Goal: Find specific page/section: Find specific page/section

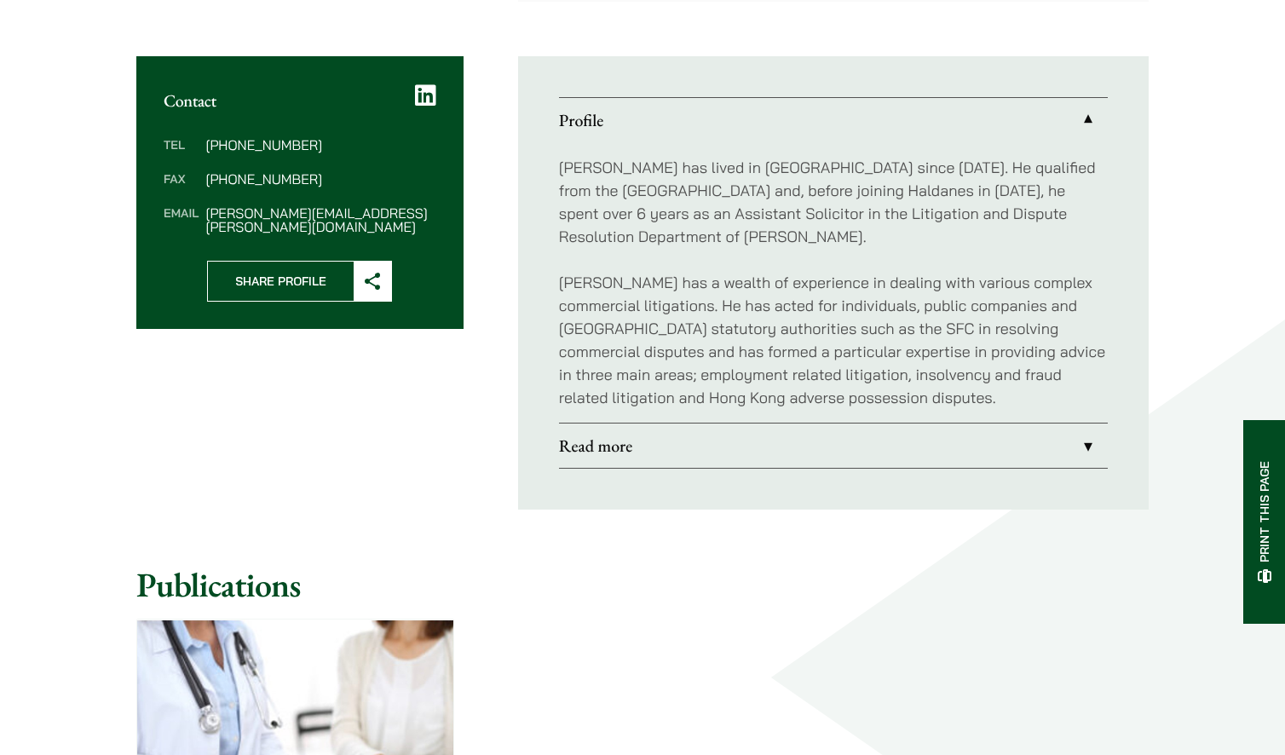
scroll to position [596, 0]
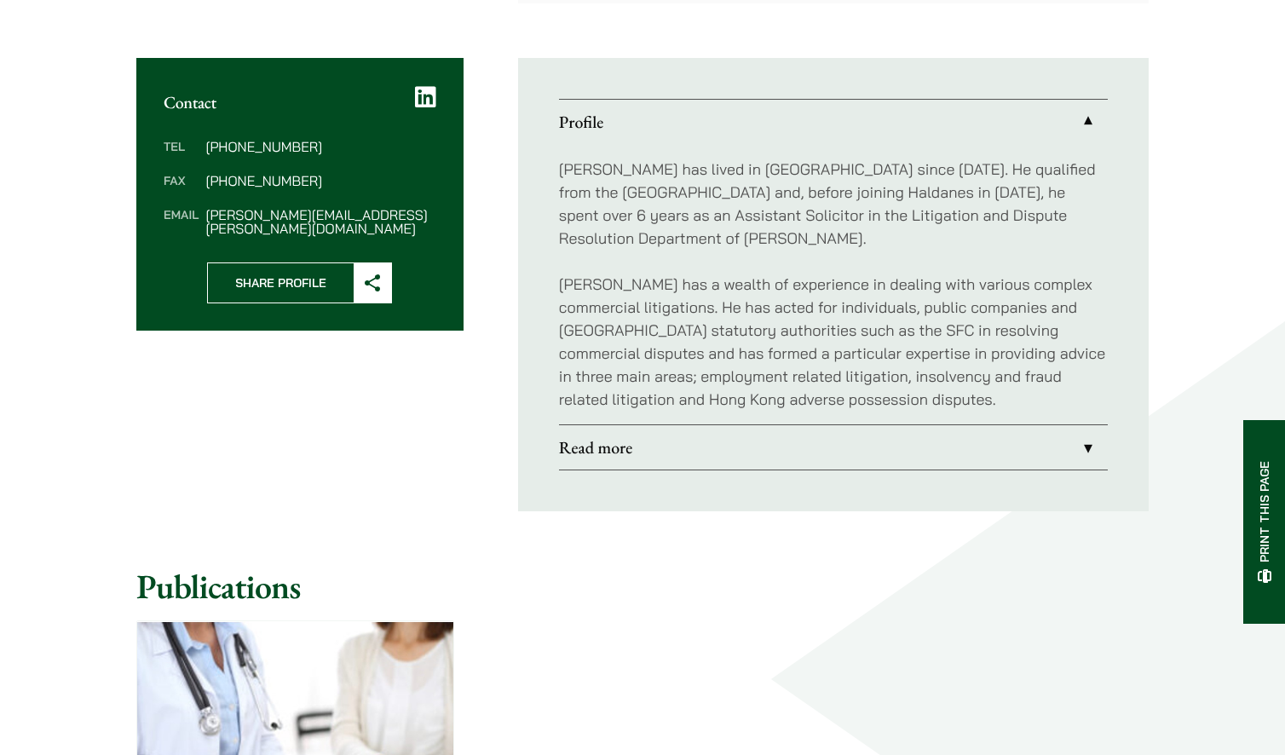
click at [668, 459] on link "Read more" at bounding box center [833, 447] width 549 height 44
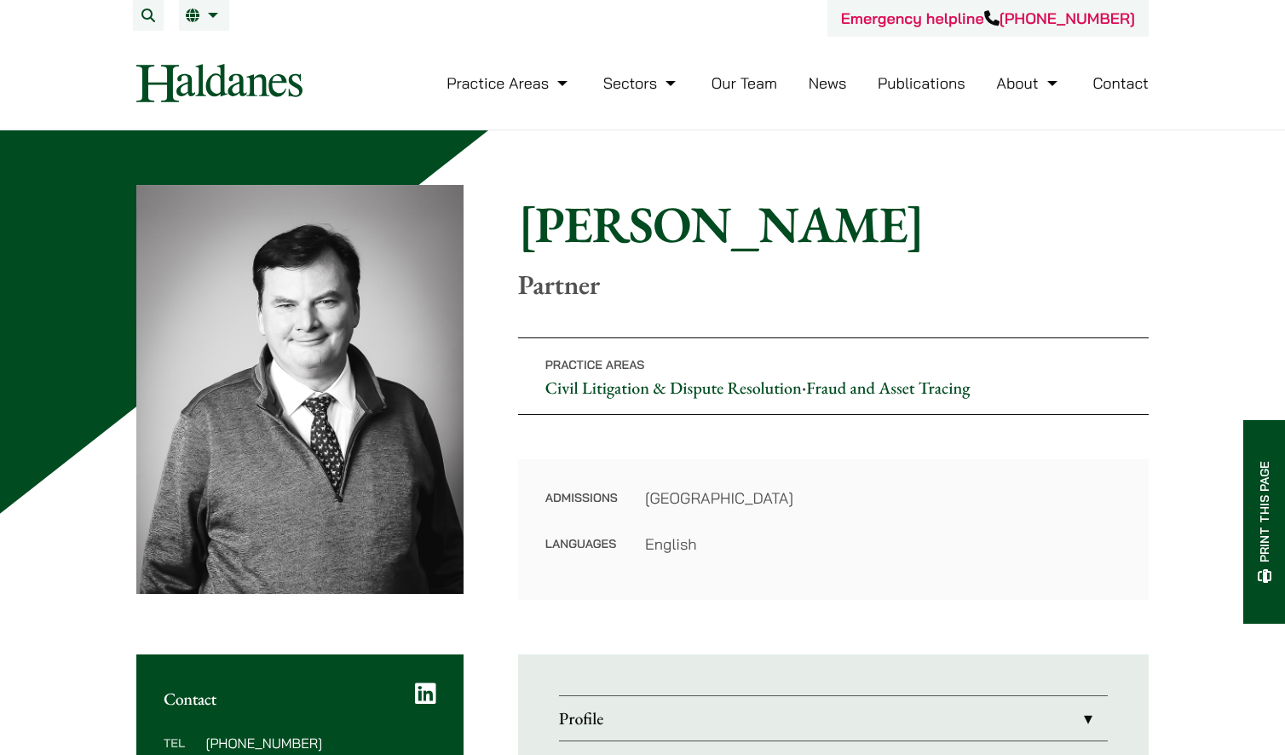
drag, startPoint x: 653, startPoint y: 521, endPoint x: 699, endPoint y: 203, distance: 321.1
click at [667, 388] on link "Civil Litigation & Dispute Resolution" at bounding box center [673, 388] width 256 height 22
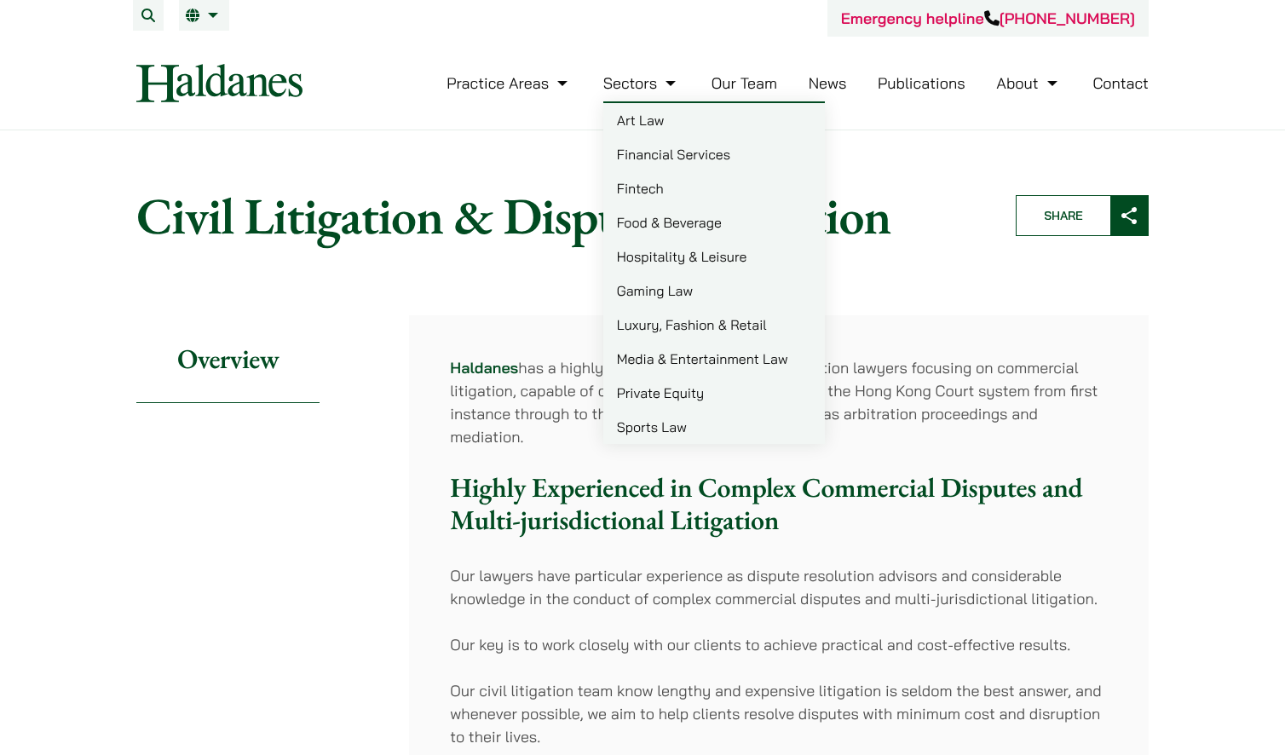
click at [727, 78] on link "Our Team" at bounding box center [744, 83] width 66 height 20
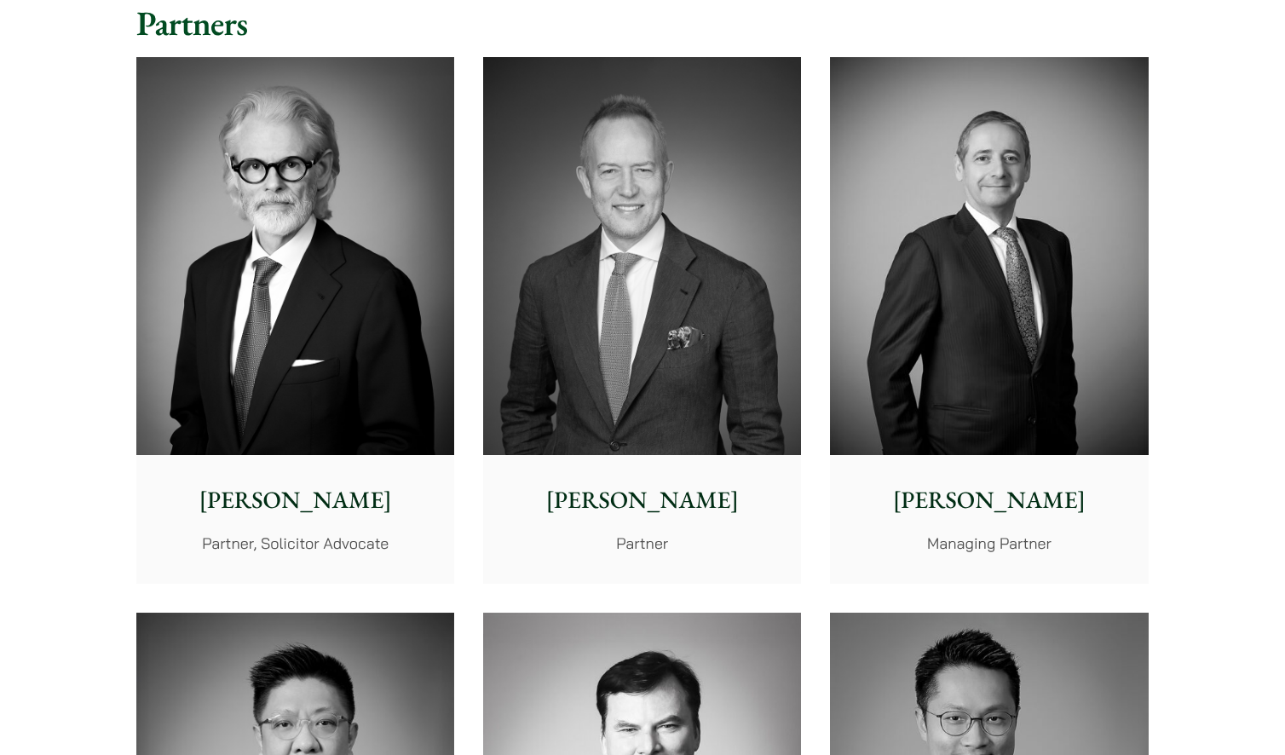
scroll to position [426, 0]
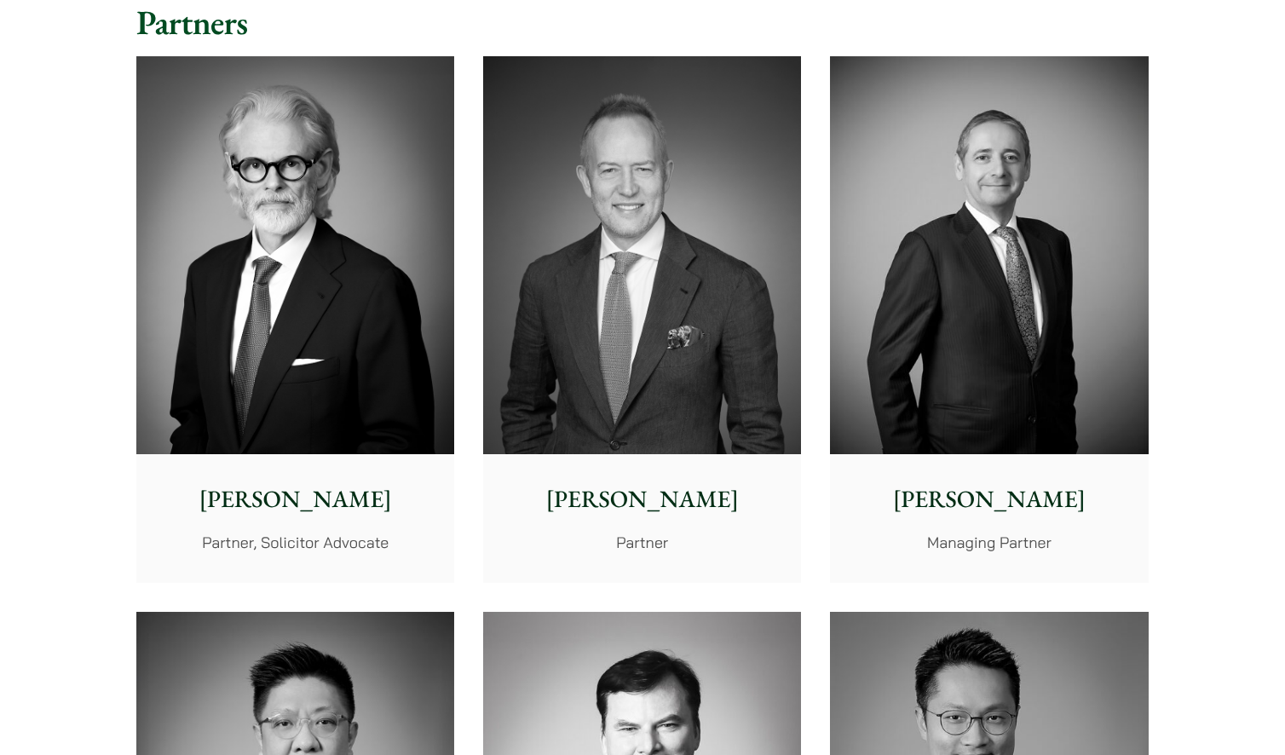
click at [910, 239] on img at bounding box center [989, 255] width 318 height 398
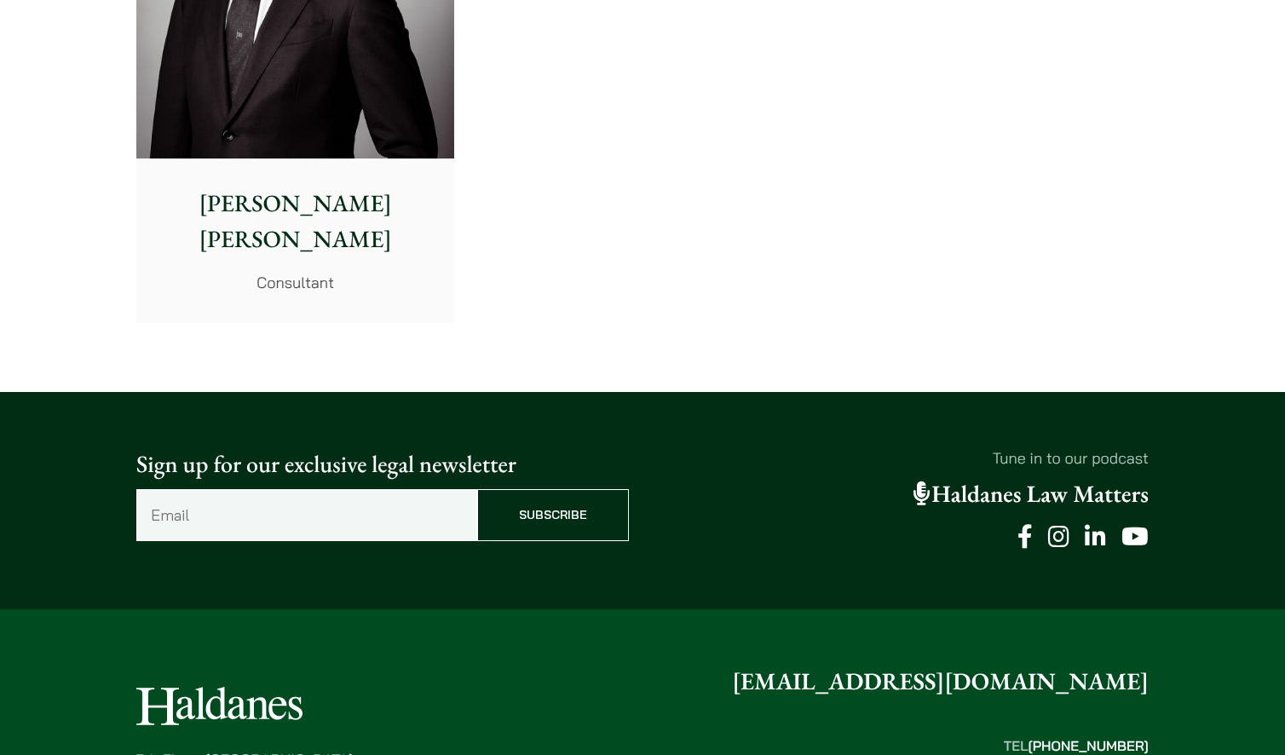
scroll to position [9157, 0]
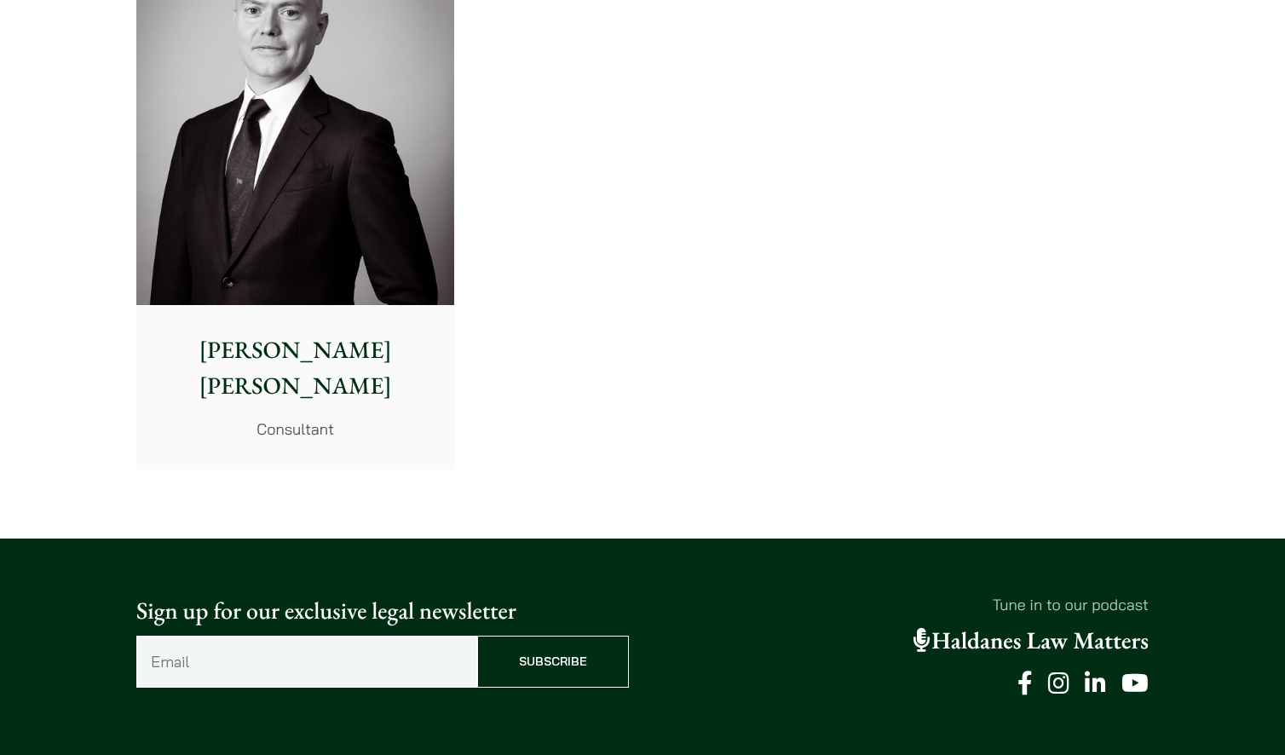
click at [224, 311] on div "Willem Jan Hoogland Consultant" at bounding box center [295, 386] width 318 height 163
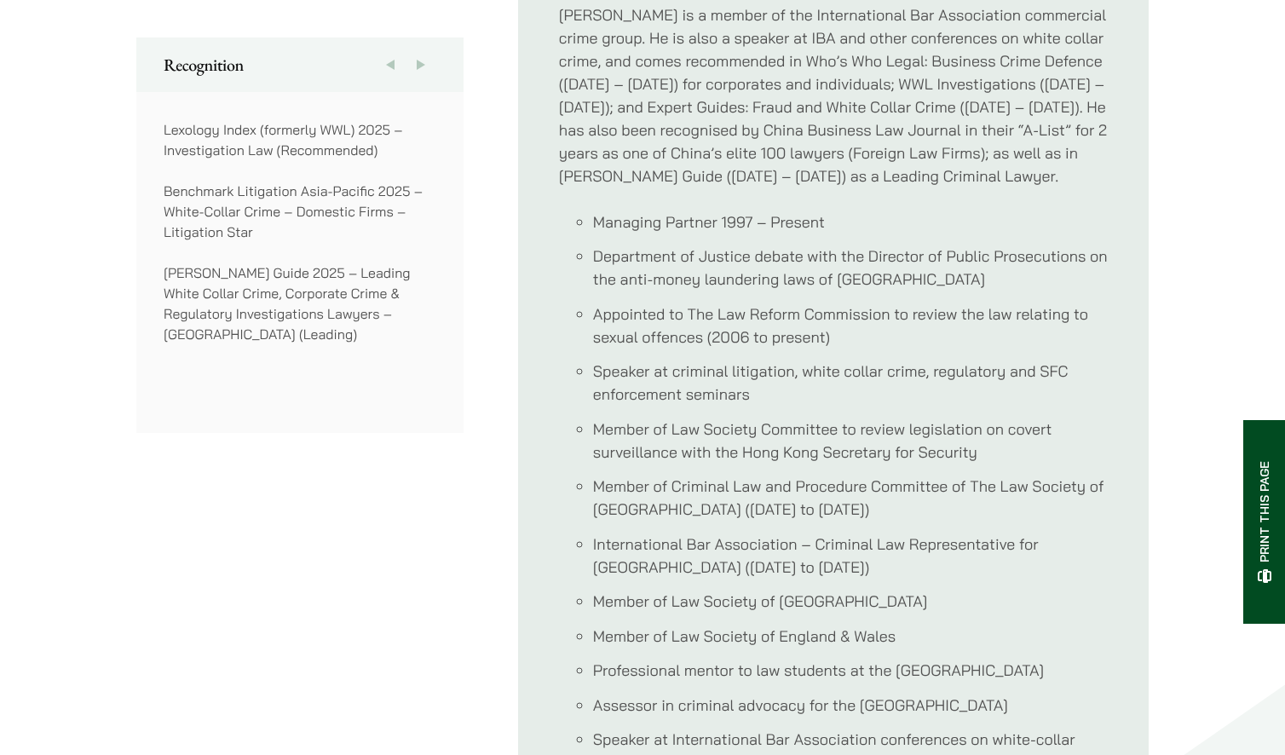
scroll to position [1448, 0]
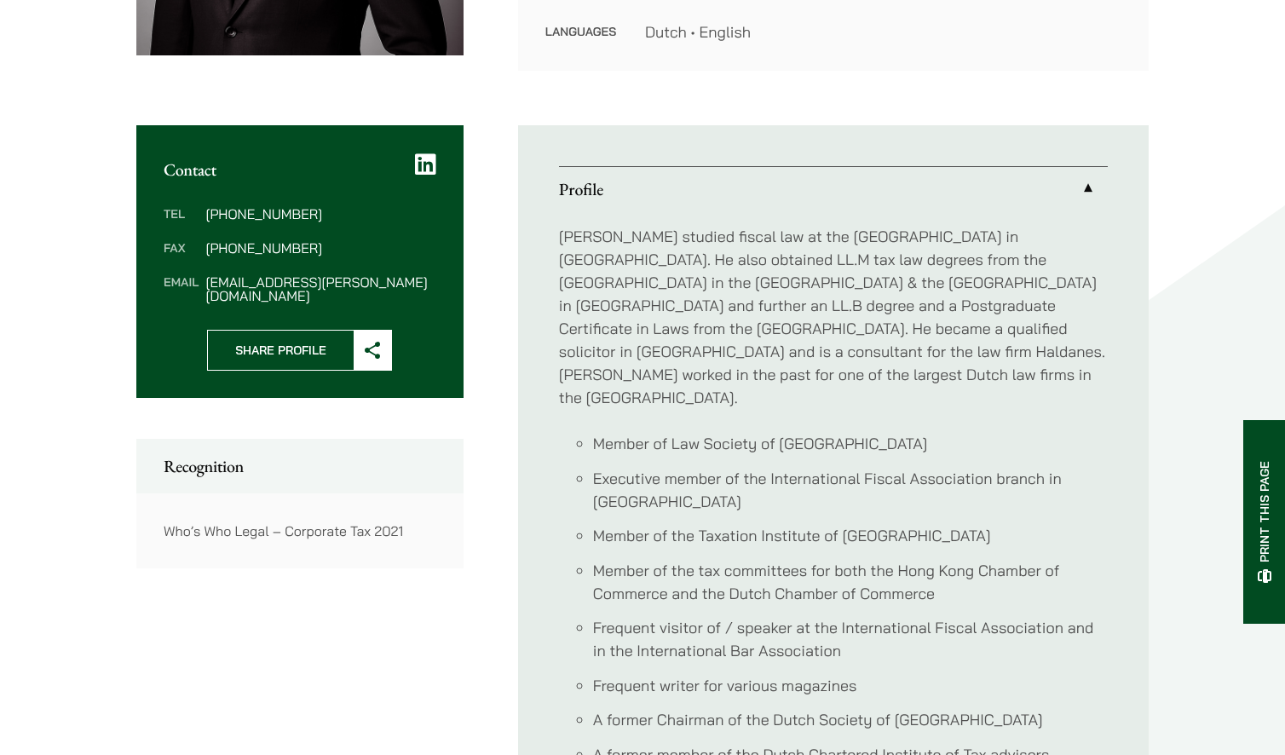
scroll to position [682, 0]
